Goal: Navigation & Orientation: Find specific page/section

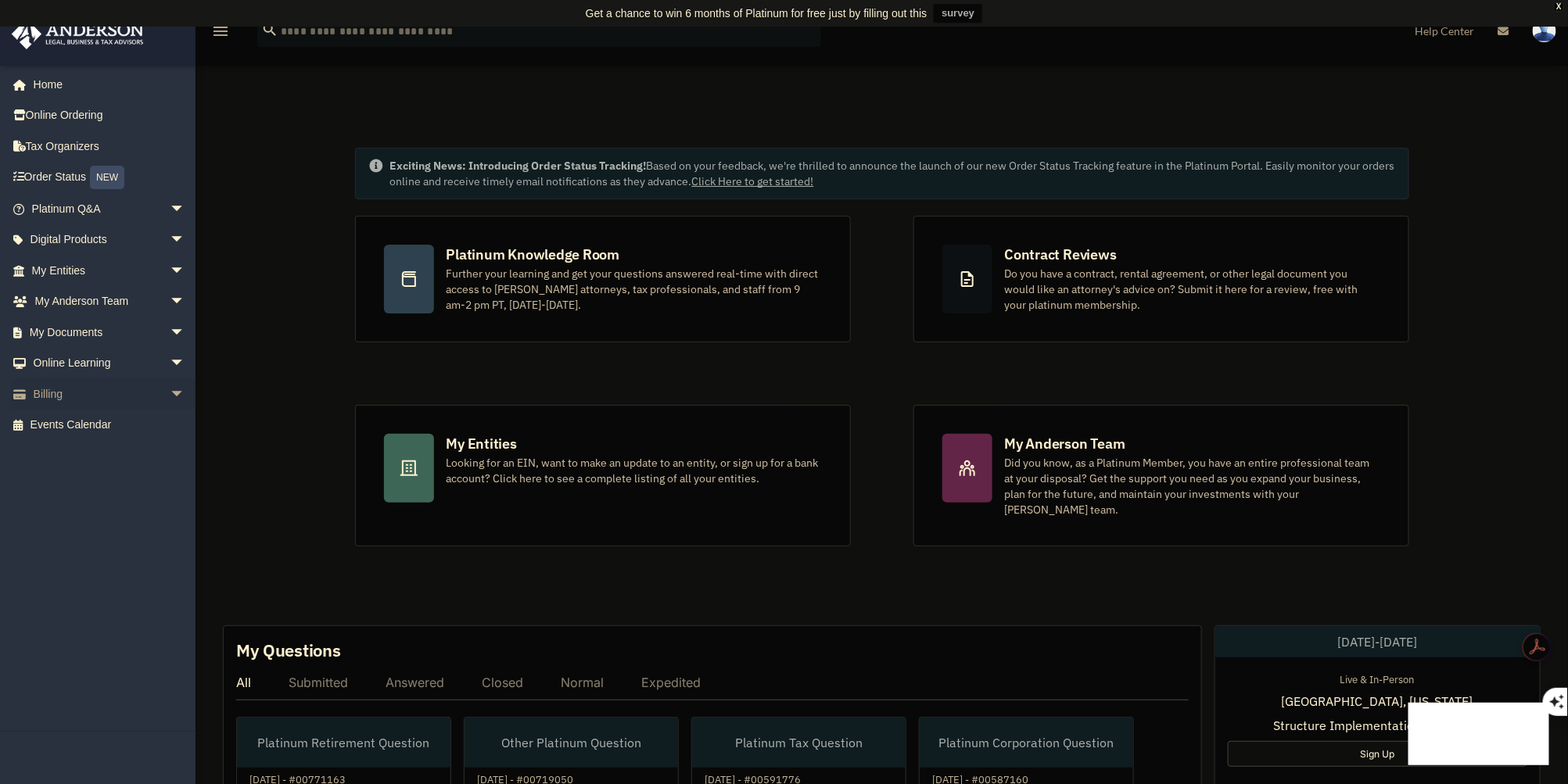
click at [170, 390] on span "arrow_drop_down" at bounding box center [185, 393] width 31 height 32
click at [102, 455] on link "Past Invoices" at bounding box center [115, 456] width 187 height 31
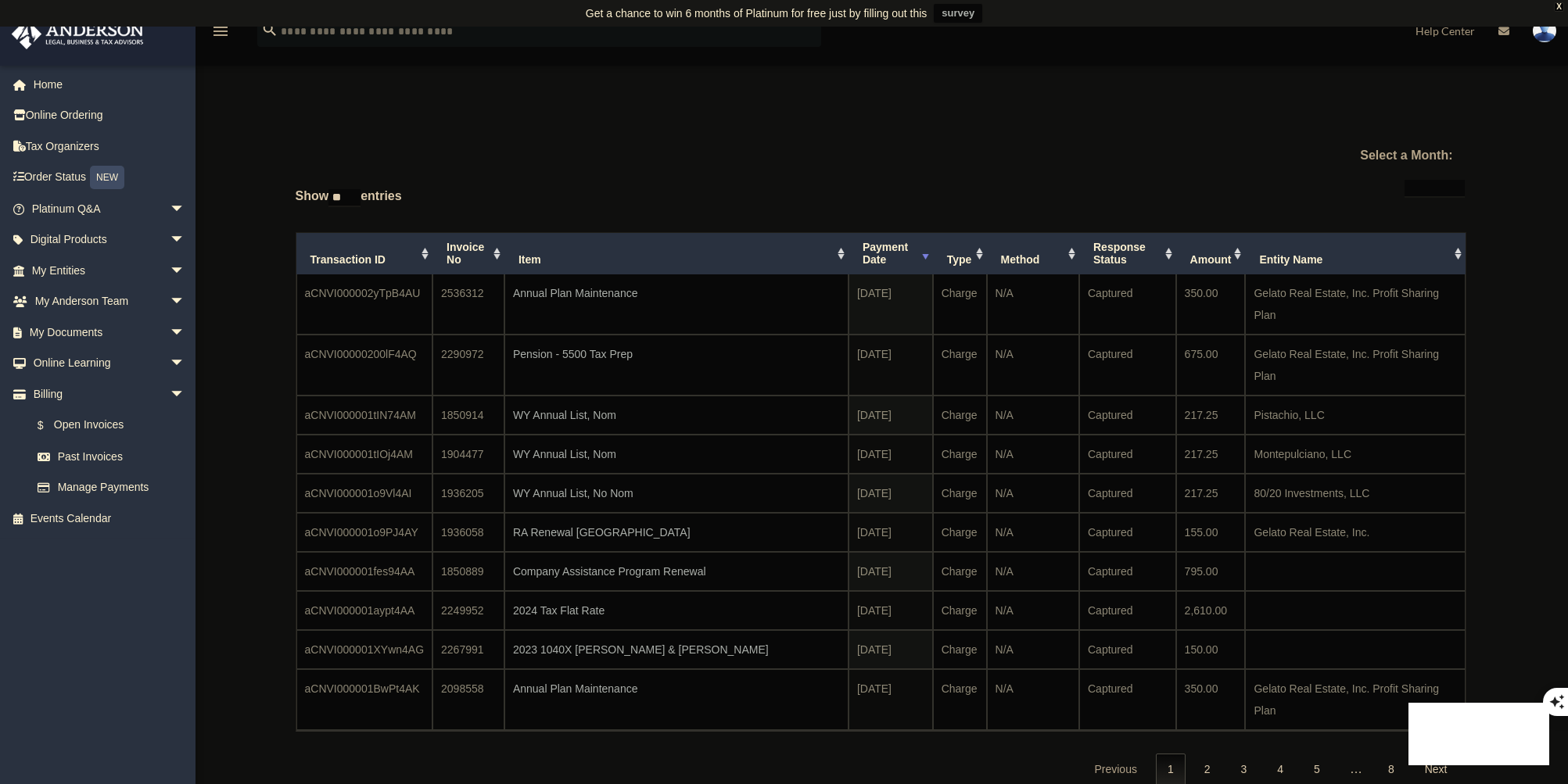
select select
click at [107, 424] on link "$ Open Invoices" at bounding box center [115, 425] width 187 height 32
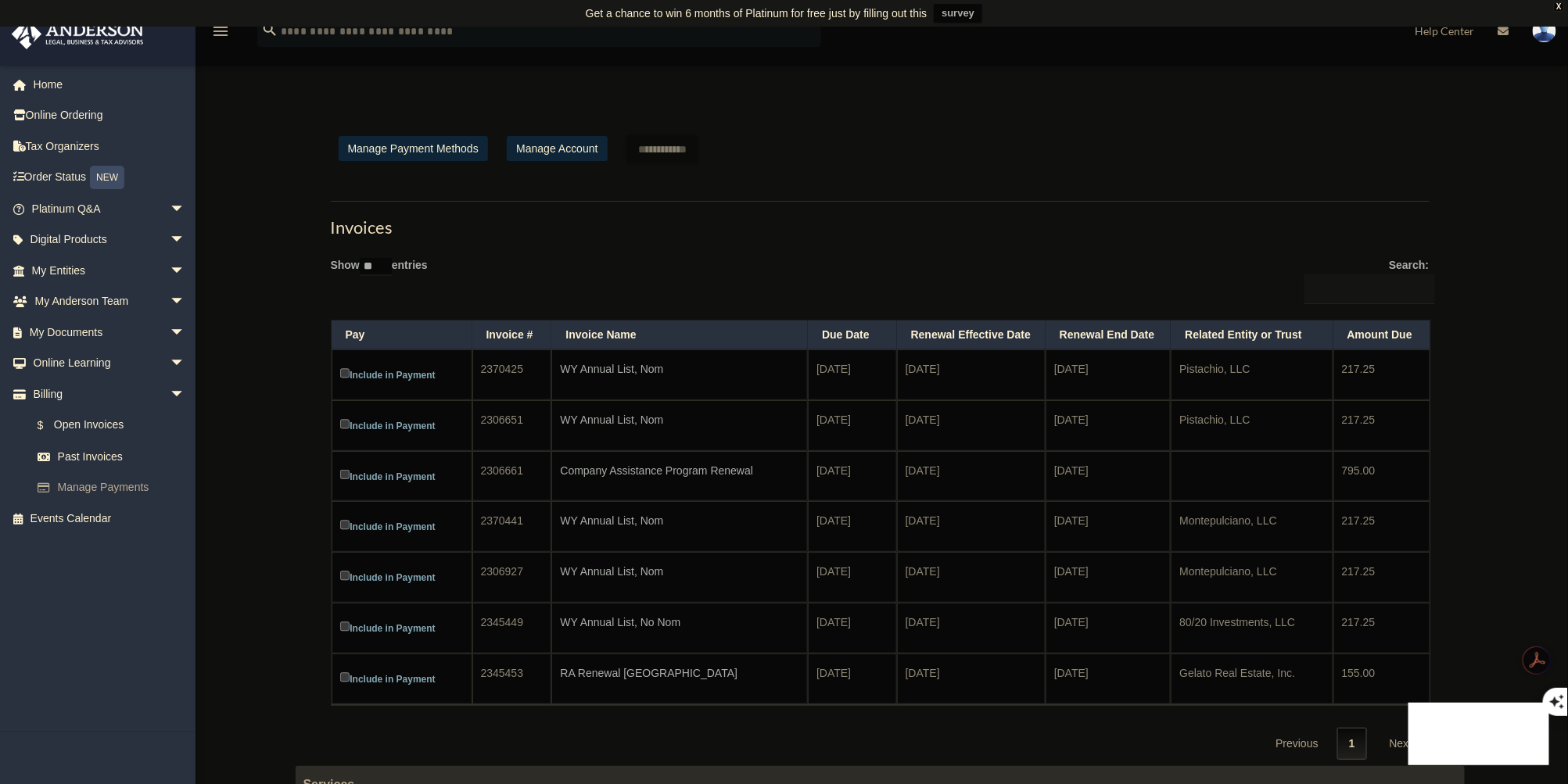
click at [104, 482] on link "Manage Payments" at bounding box center [115, 488] width 187 height 31
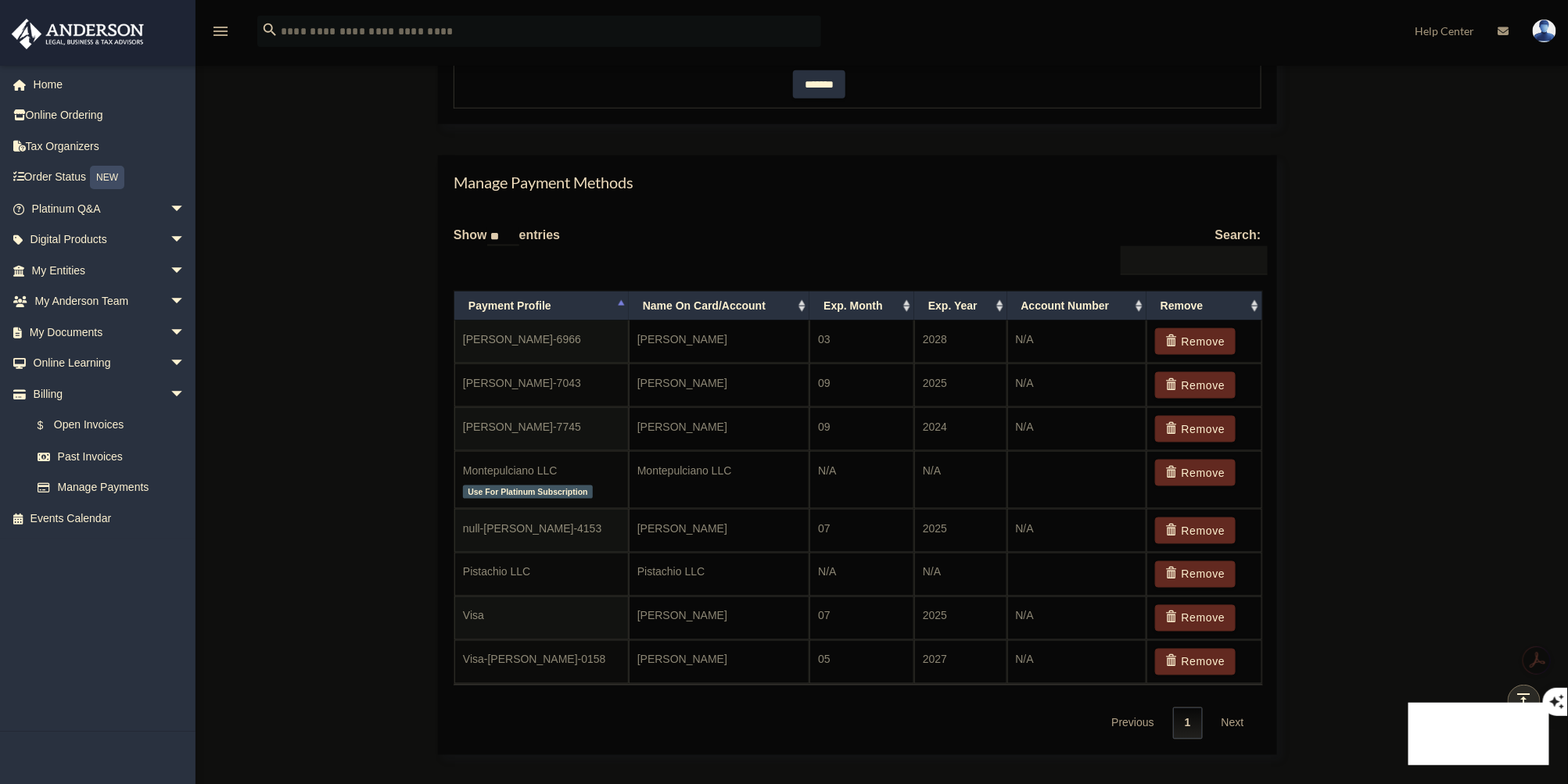
scroll to position [956, 0]
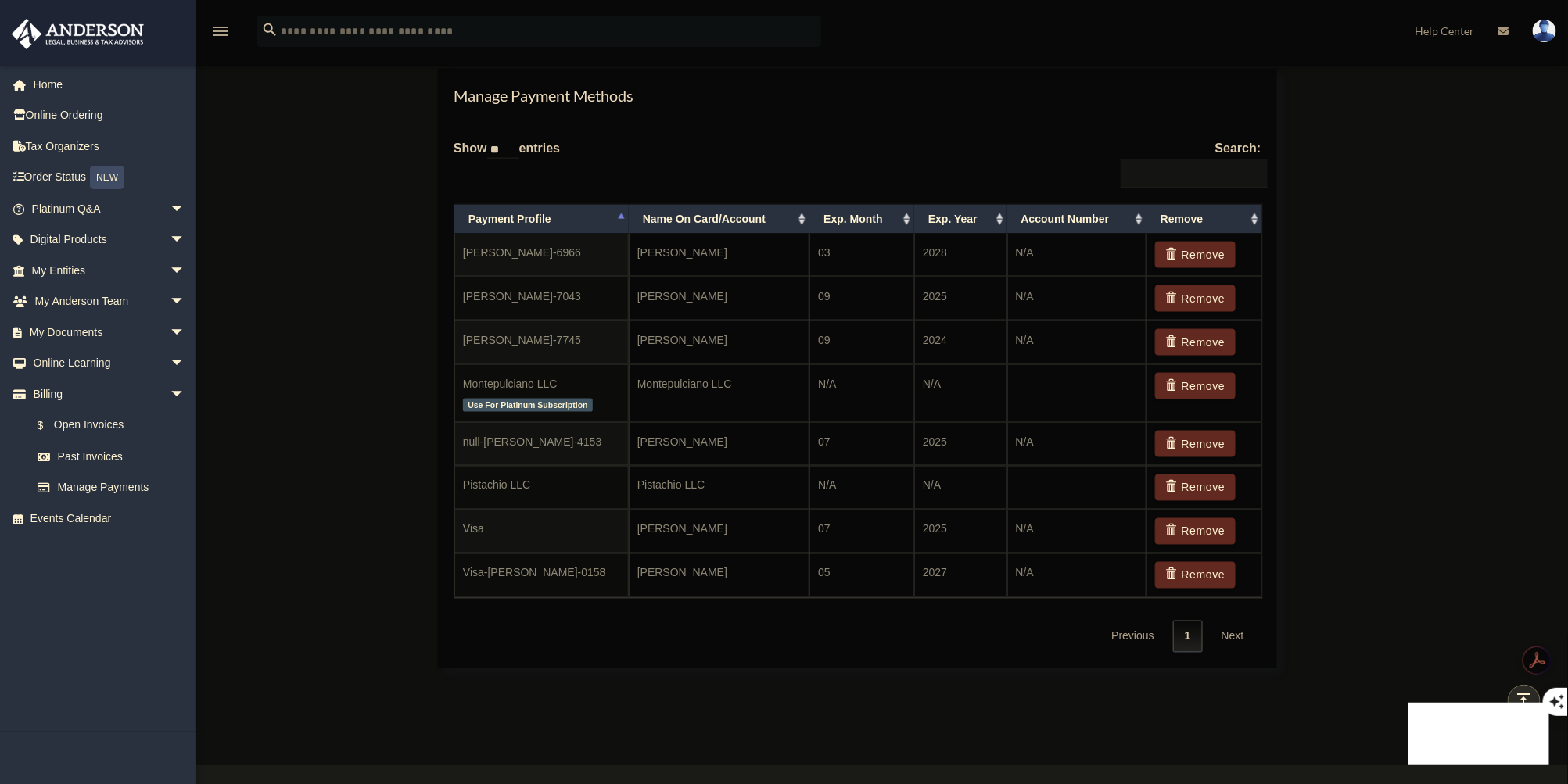
click at [1543, 35] on img at bounding box center [1545, 31] width 24 height 23
click at [1503, 34] on icon at bounding box center [1504, 31] width 11 height 11
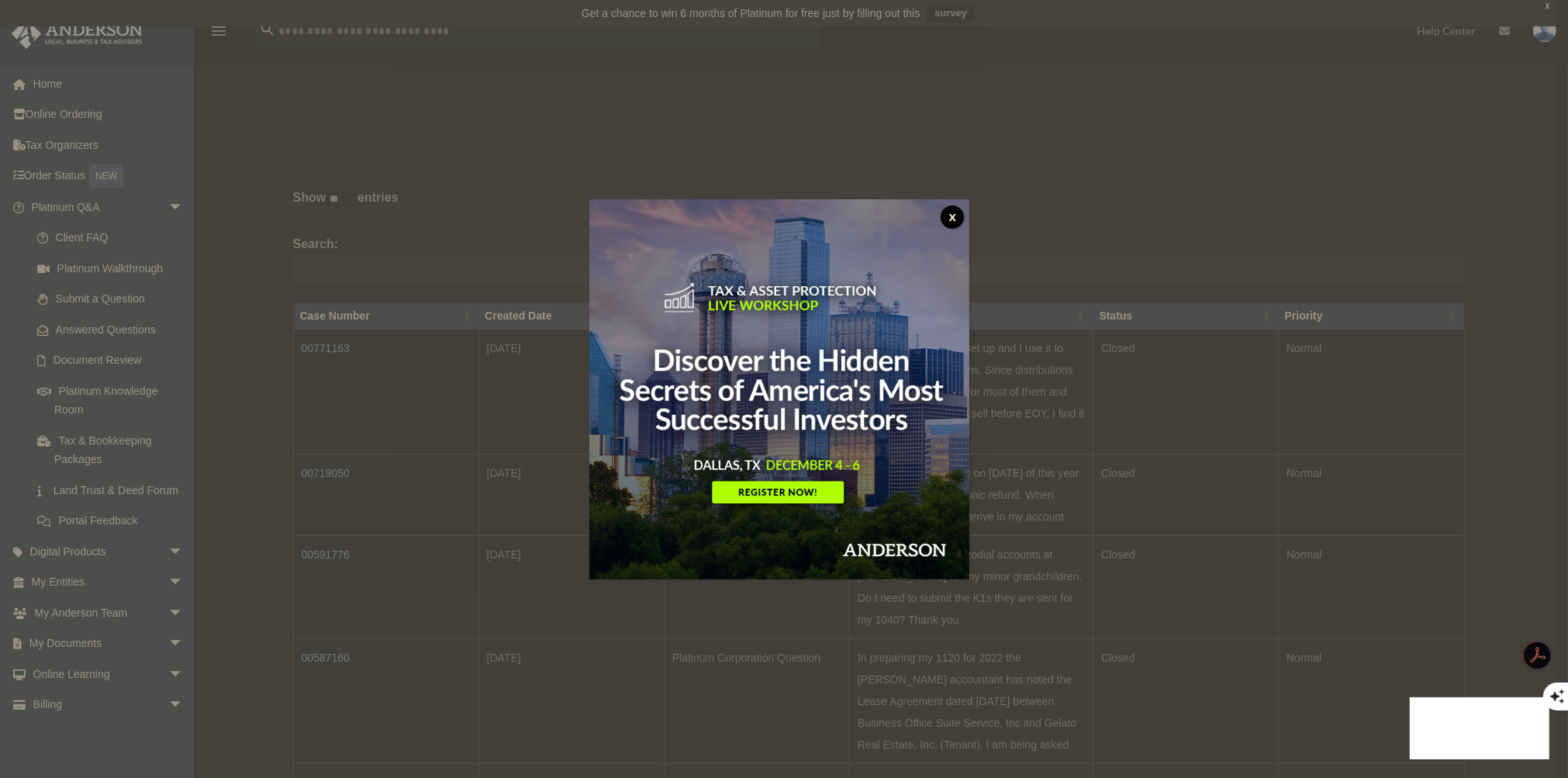
click at [956, 215] on button "x" at bounding box center [953, 217] width 23 height 23
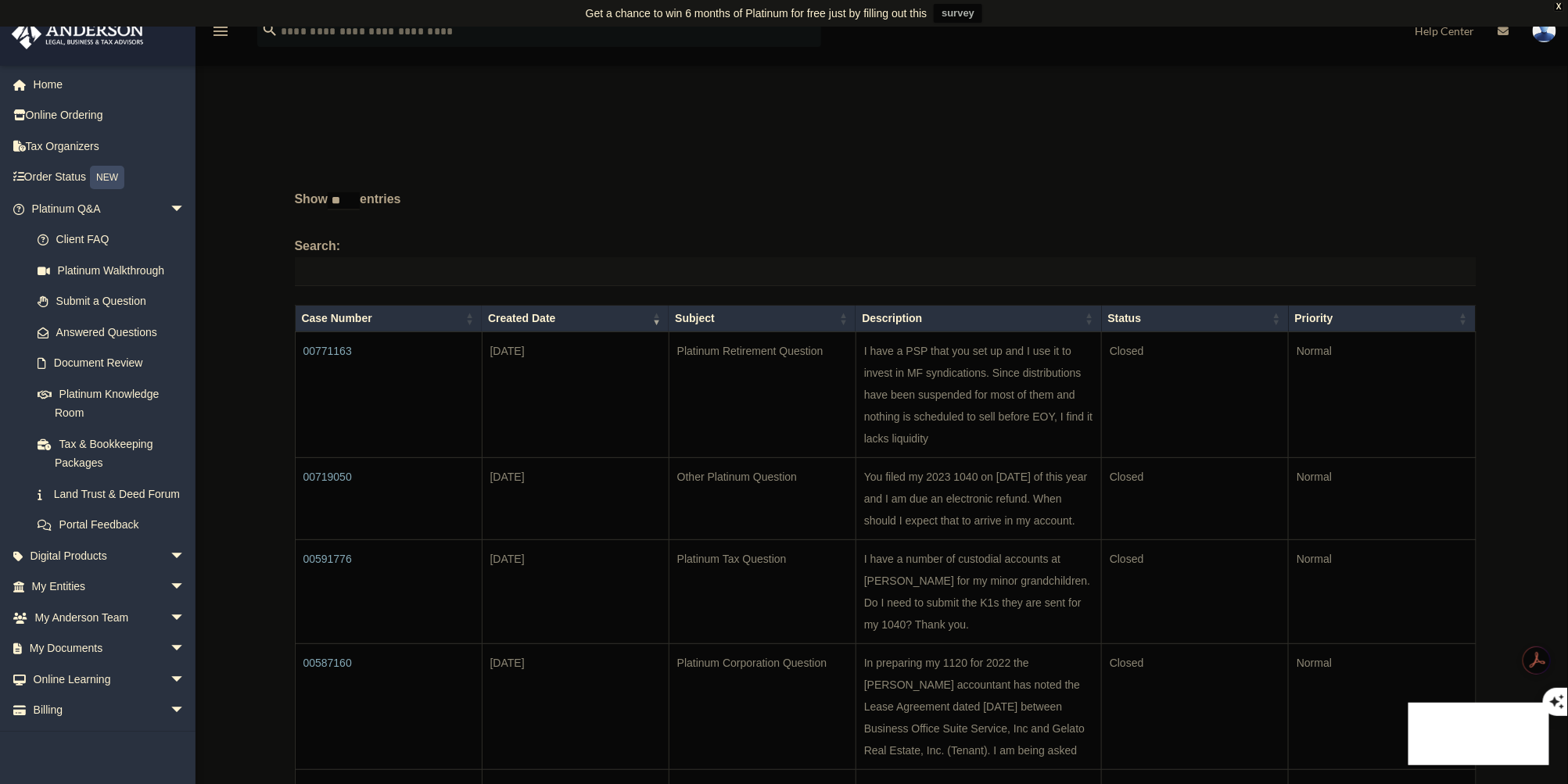
click at [315, 349] on td "00771163" at bounding box center [388, 394] width 187 height 126
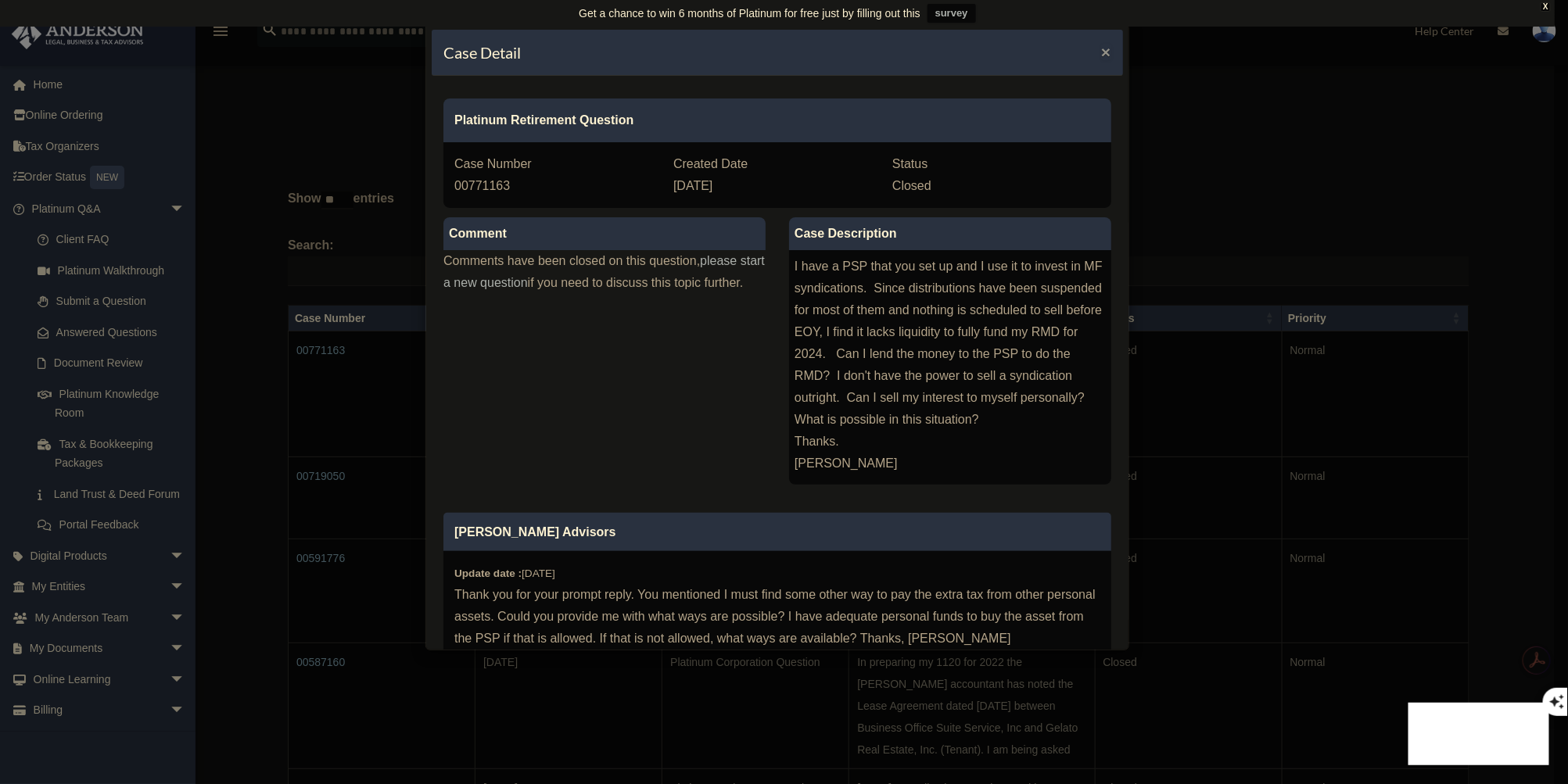
click at [1102, 49] on span "×" at bounding box center [1106, 52] width 10 height 18
